Goal: Find specific page/section: Find specific page/section

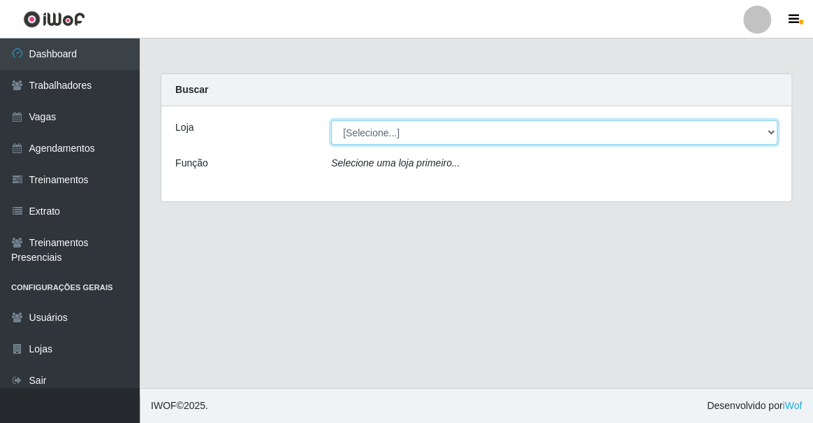
click at [415, 135] on select "[Selecione...] Famiglia [PERSON_NAME] - Ristorante [PERSON_NAME]" at bounding box center [554, 132] width 446 height 24
select select "267"
click at [331, 120] on select "[Selecione...] Famiglia [PERSON_NAME] - Ristorante [PERSON_NAME]" at bounding box center [554, 132] width 446 height 24
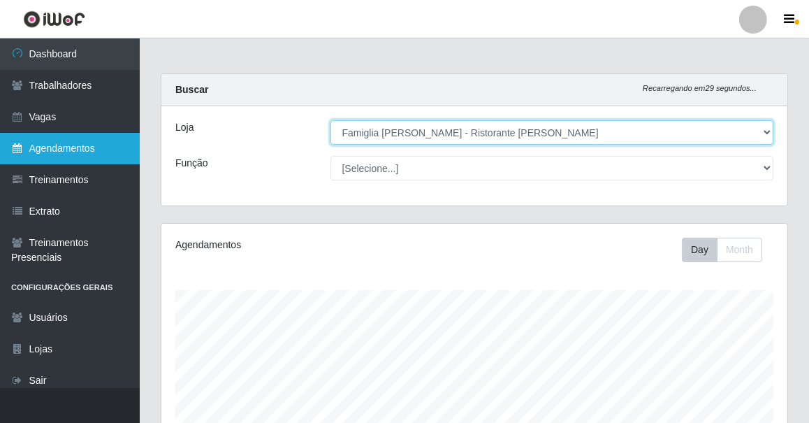
scroll to position [290, 626]
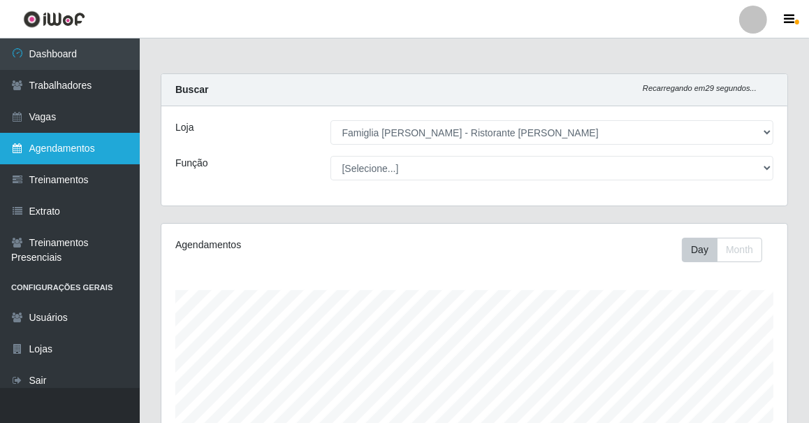
click at [98, 133] on link "Agendamentos" at bounding box center [70, 148] width 140 height 31
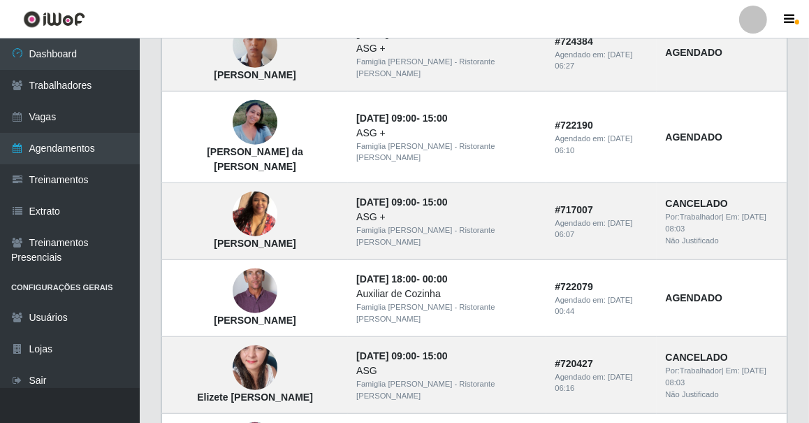
scroll to position [1016, 0]
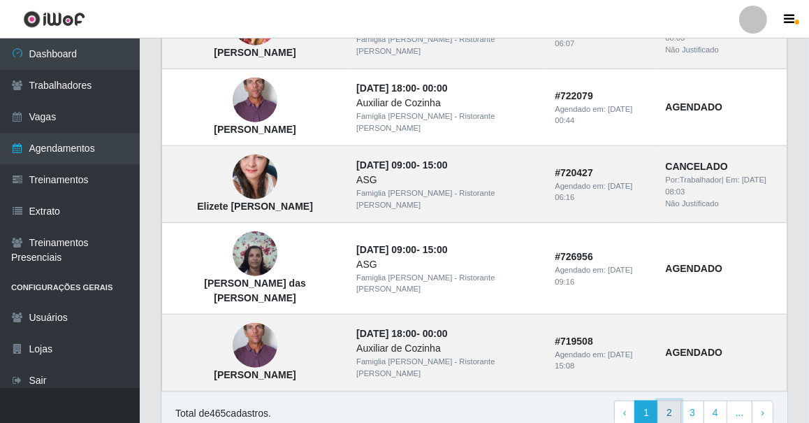
click at [676, 400] on link "2" at bounding box center [669, 412] width 24 height 25
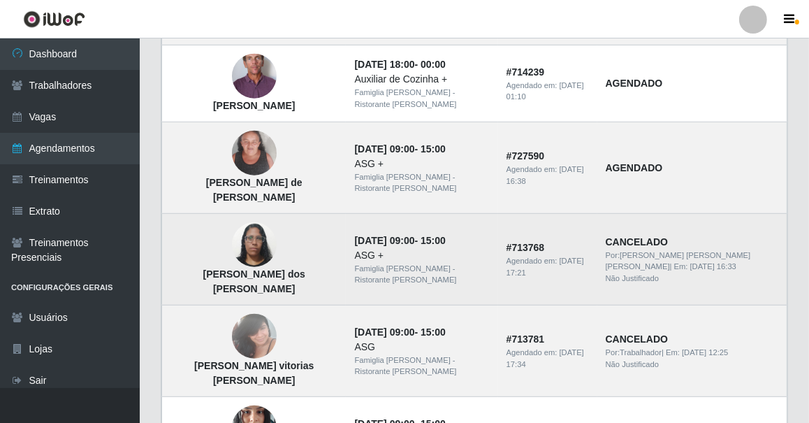
scroll to position [1016, 0]
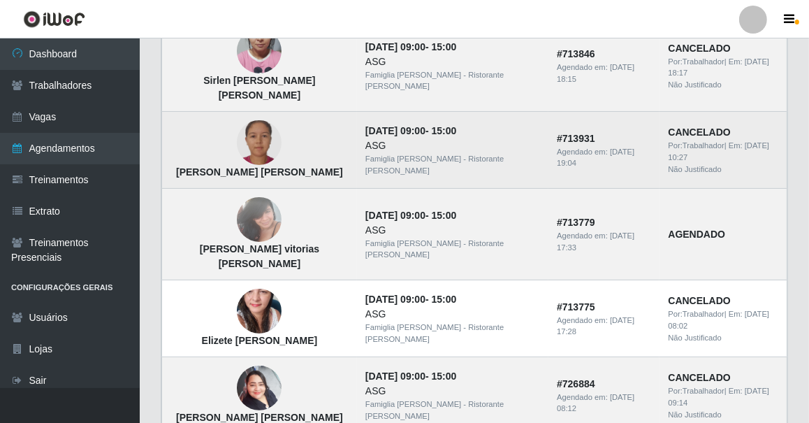
scroll to position [126, 0]
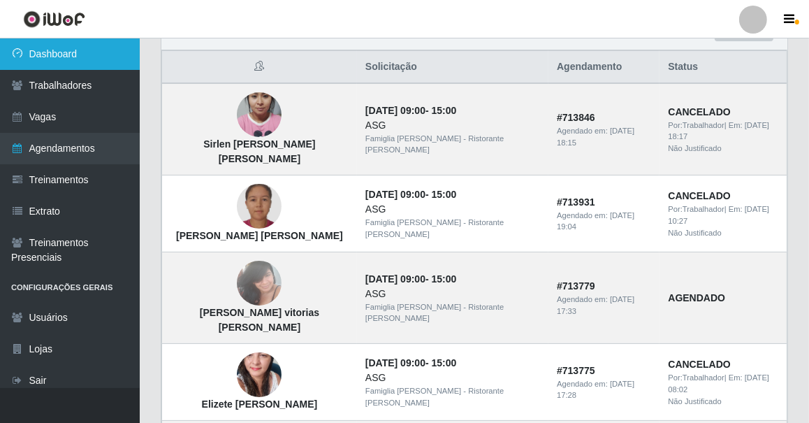
click at [83, 44] on link "Dashboard" at bounding box center [70, 53] width 140 height 31
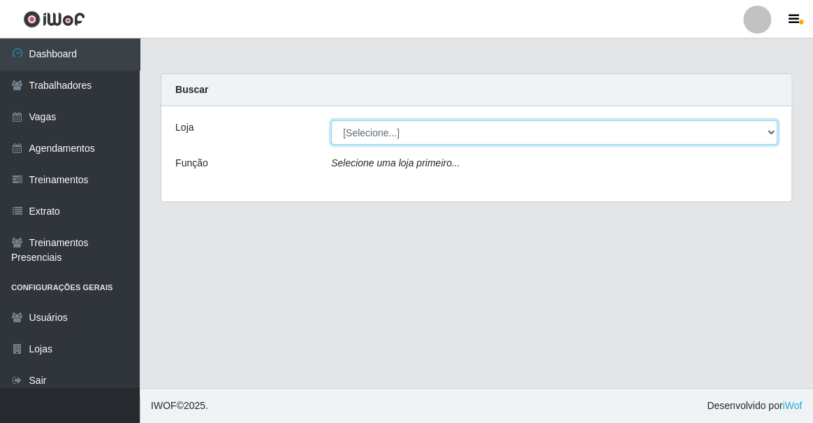
click at [342, 138] on select "[Selecione...] Famiglia [PERSON_NAME] - Ristorante [PERSON_NAME]" at bounding box center [554, 132] width 446 height 24
select select "267"
click at [331, 120] on select "[Selecione...] Famiglia [PERSON_NAME] - Ristorante [PERSON_NAME]" at bounding box center [554, 132] width 446 height 24
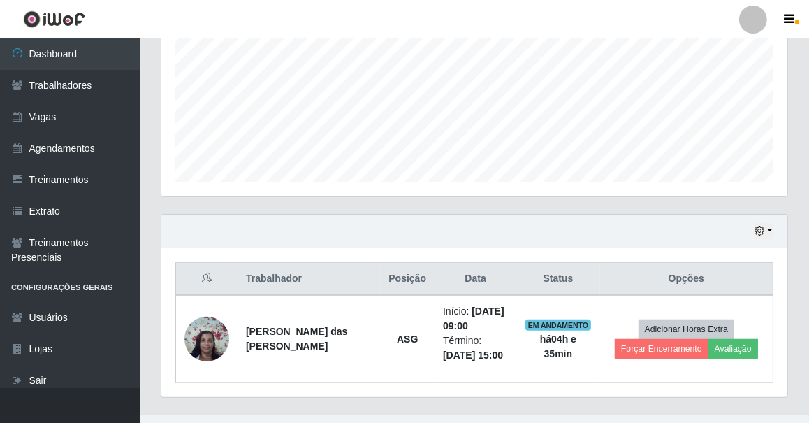
scroll to position [342, 0]
